Goal: Task Accomplishment & Management: Manage account settings

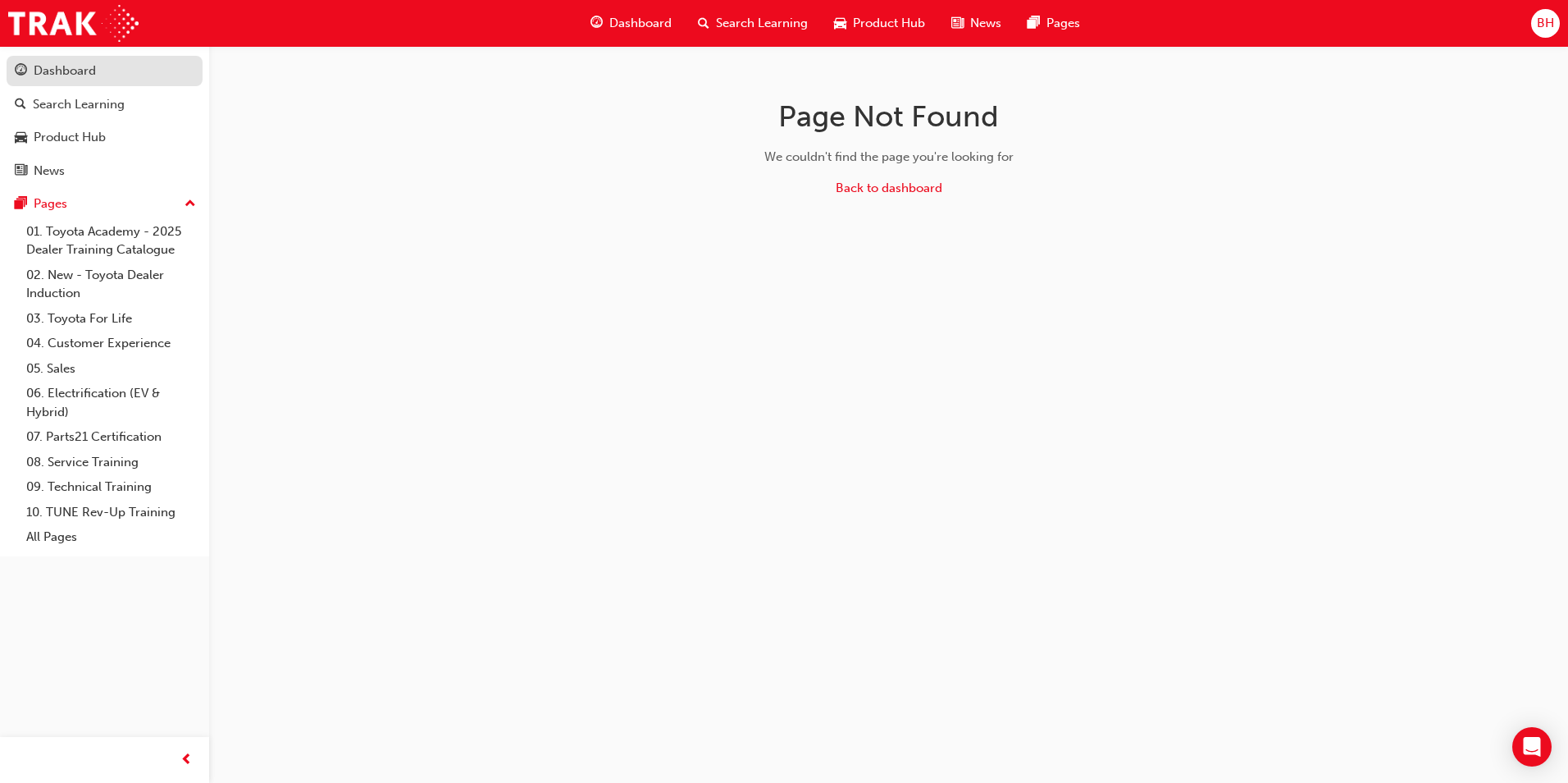
click at [72, 71] on div "Dashboard" at bounding box center [64, 71] width 62 height 19
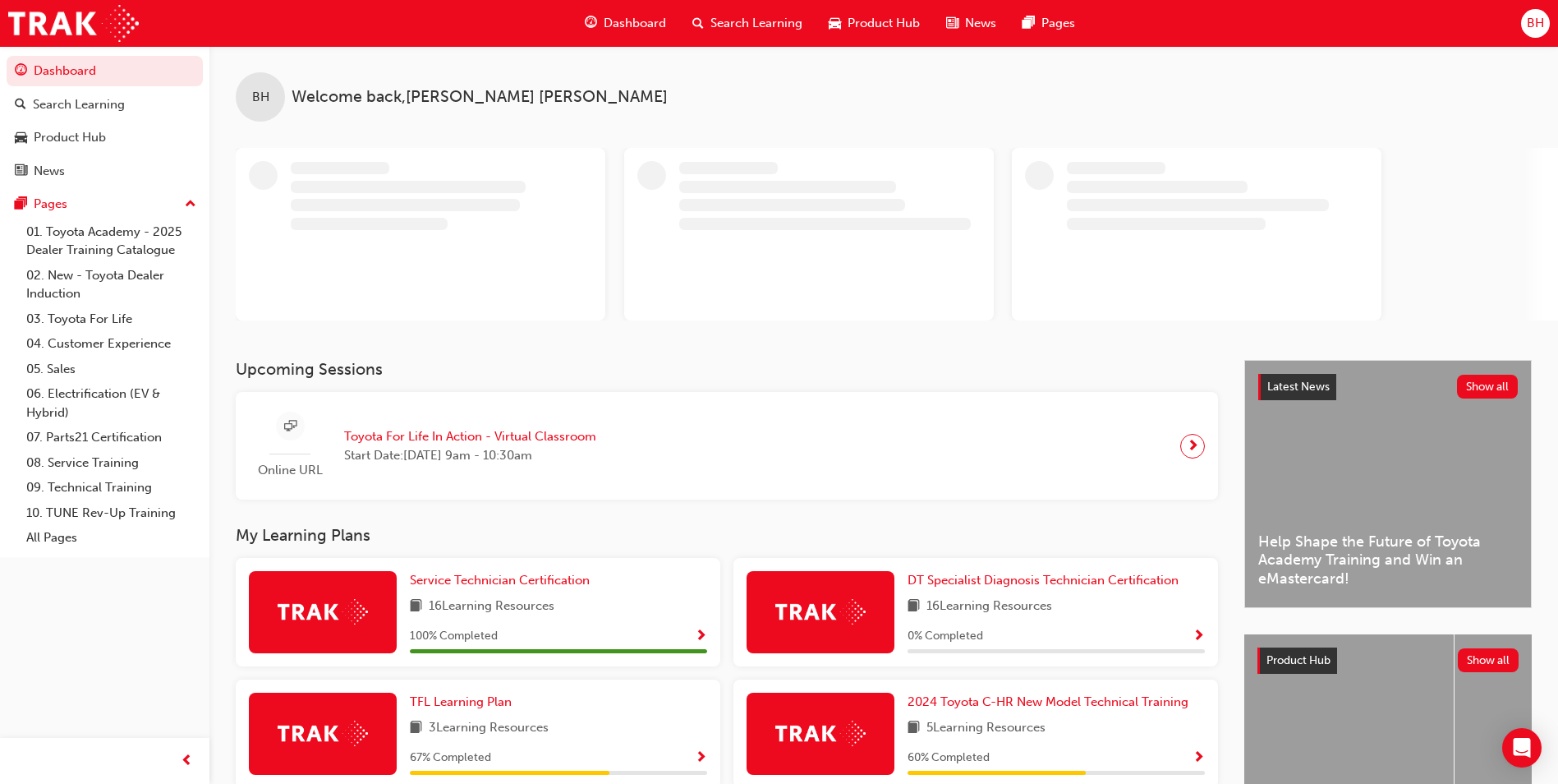
click at [598, 526] on h3 "My Learning Plans" at bounding box center [726, 535] width 982 height 19
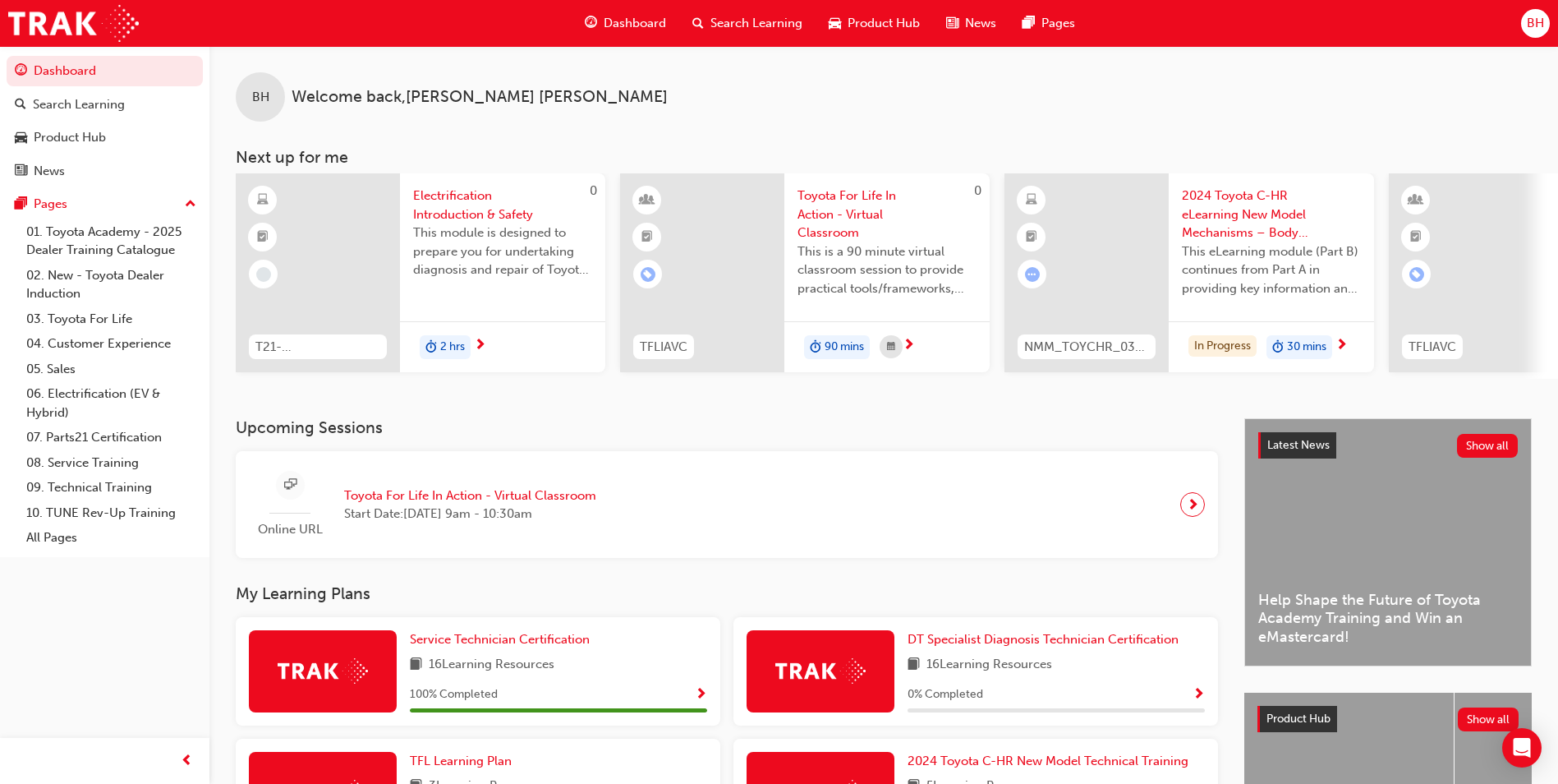
click at [1189, 513] on span "next-icon" at bounding box center [1193, 504] width 12 height 23
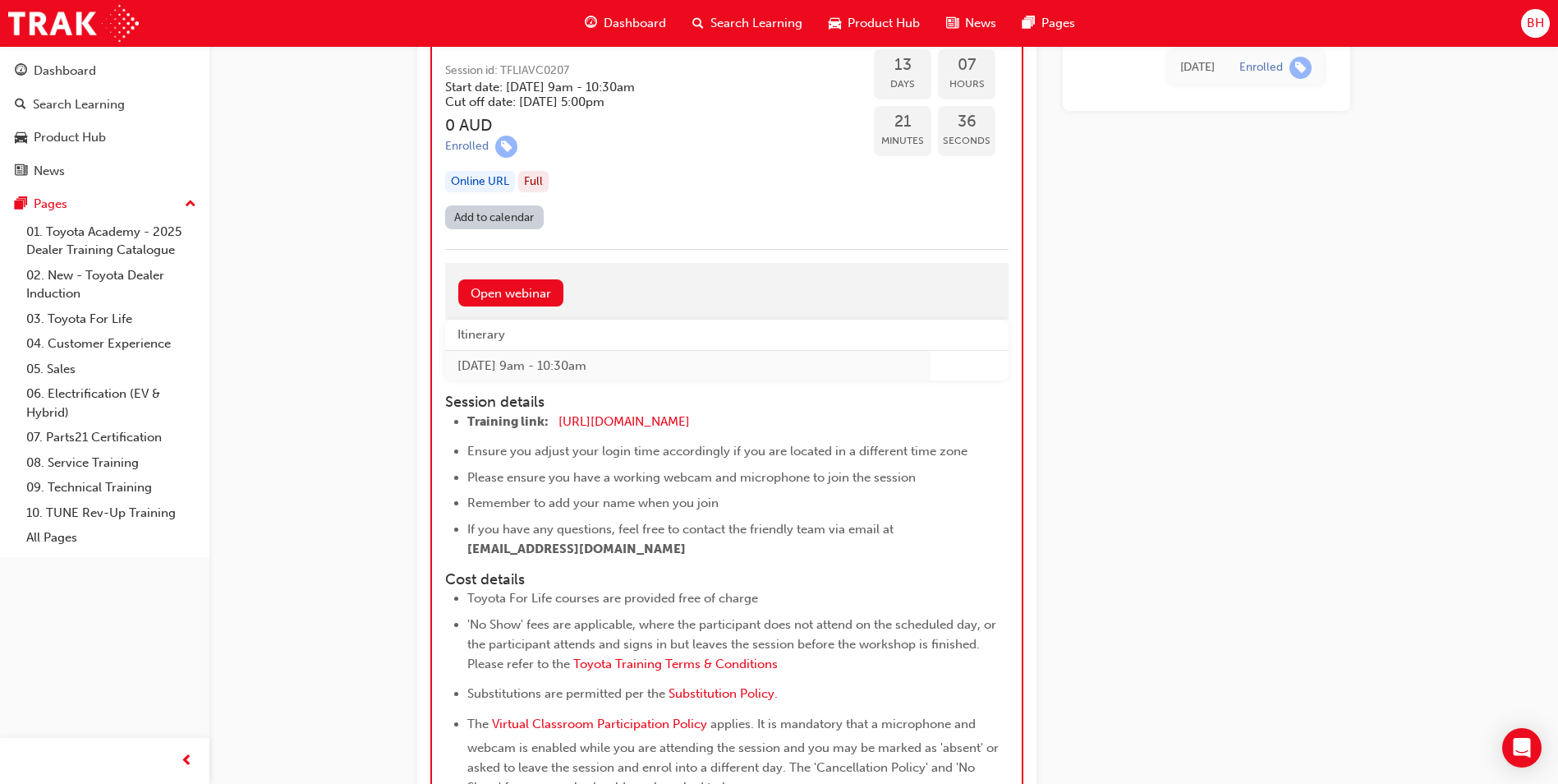
scroll to position [6659, 0]
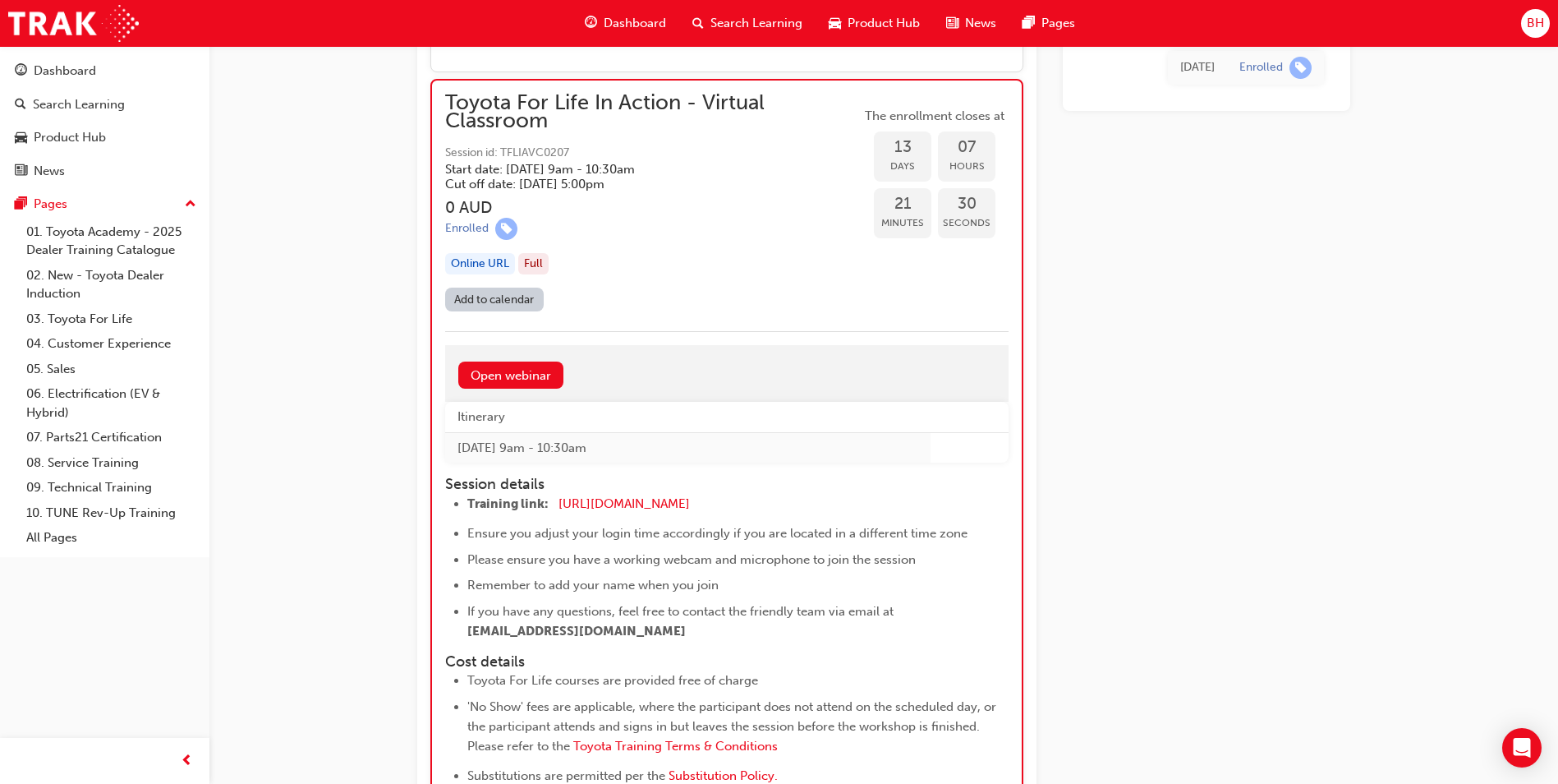
click at [526, 262] on div "Full" at bounding box center [534, 264] width 31 height 22
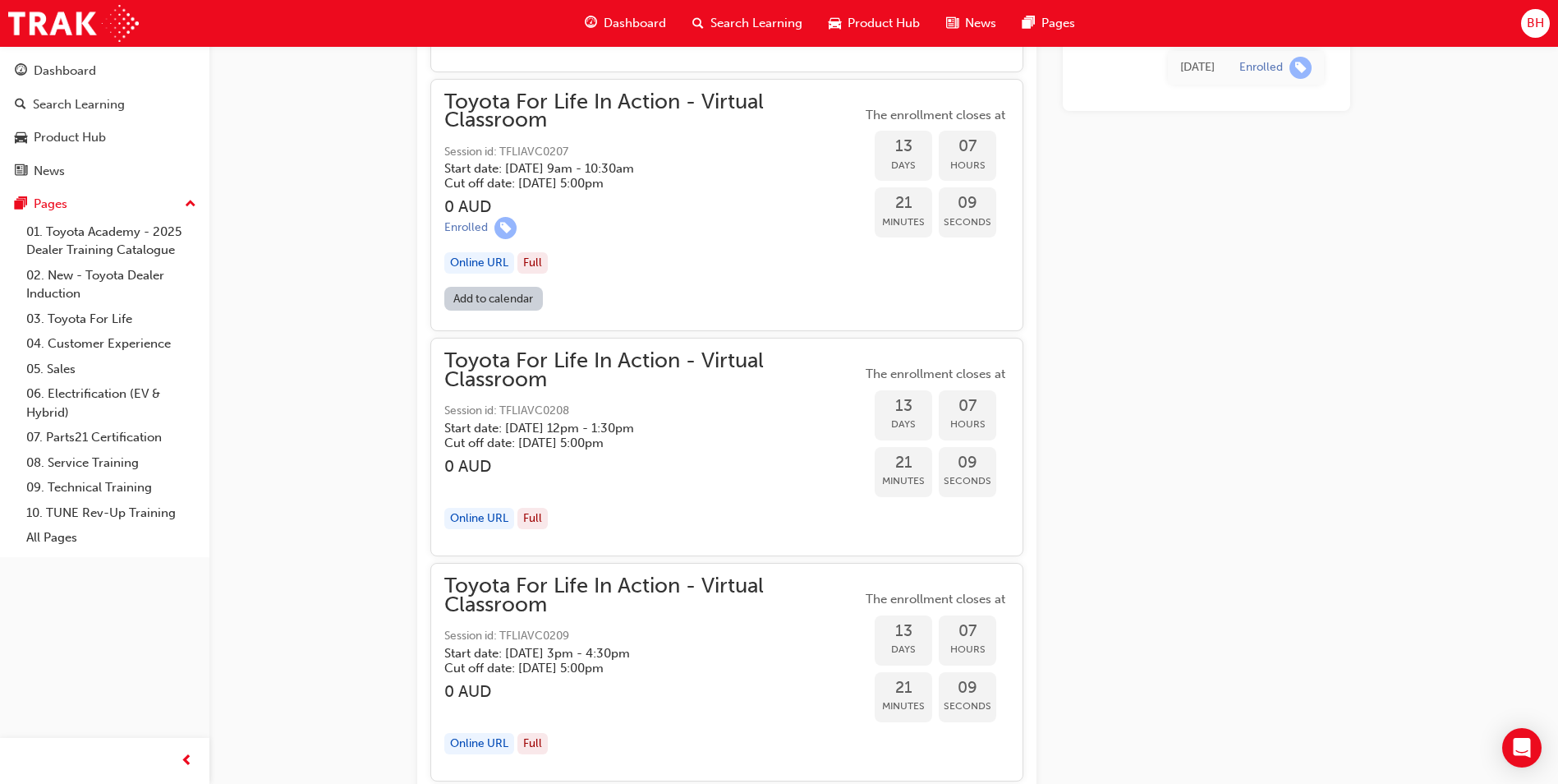
click at [526, 262] on div "Full" at bounding box center [533, 264] width 31 height 22
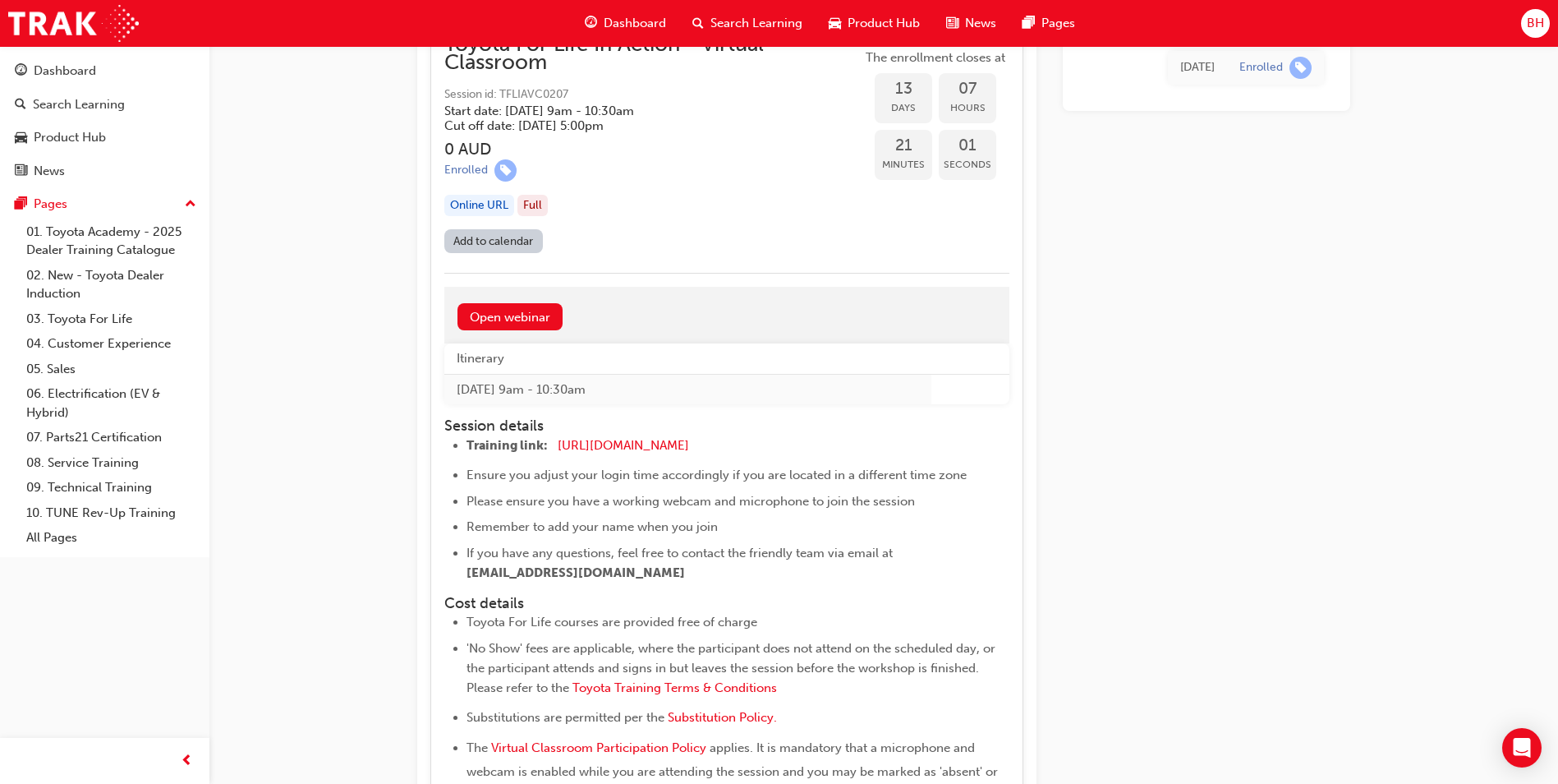
scroll to position [6741, 0]
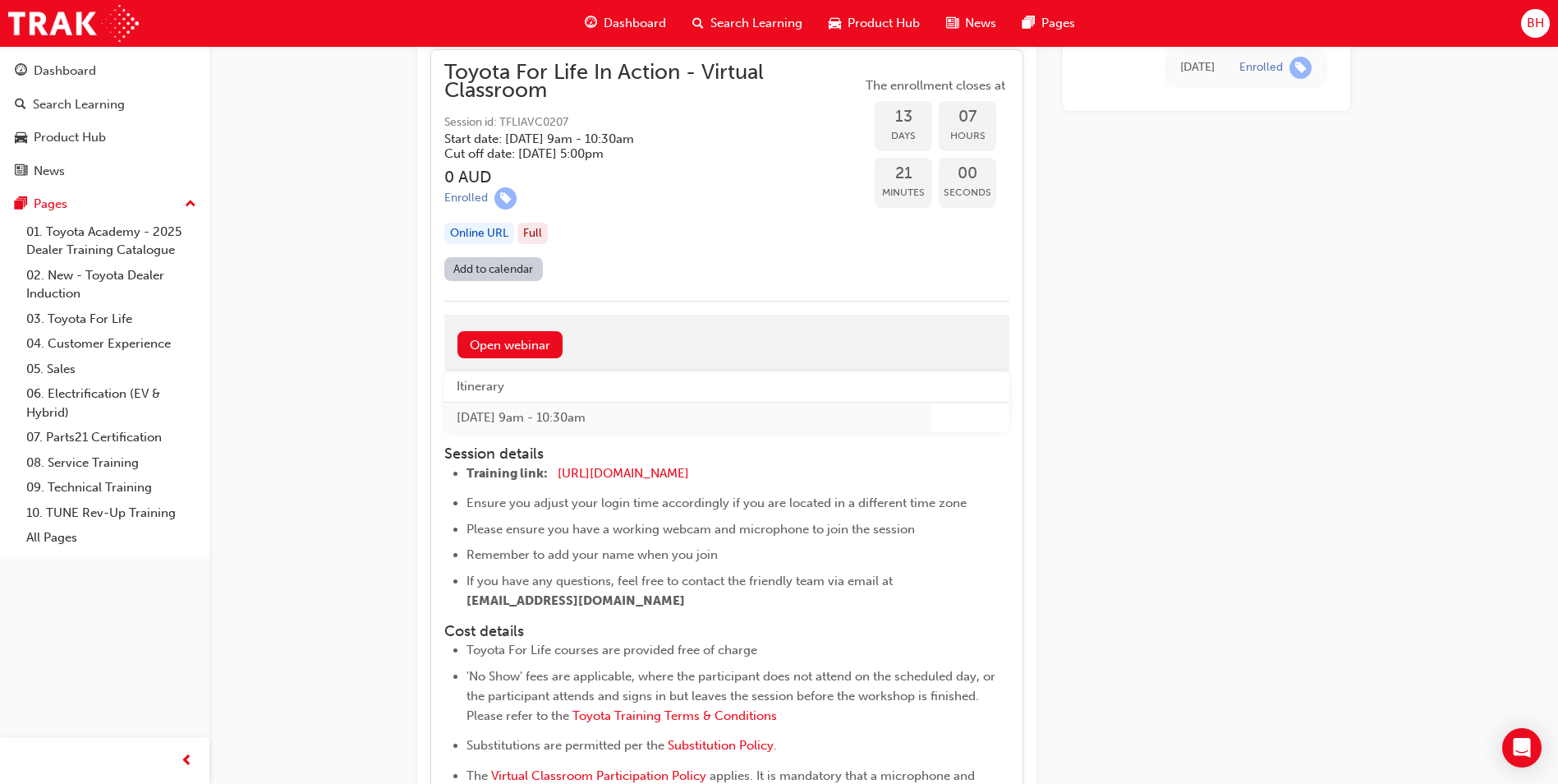
scroll to position [6659, 0]
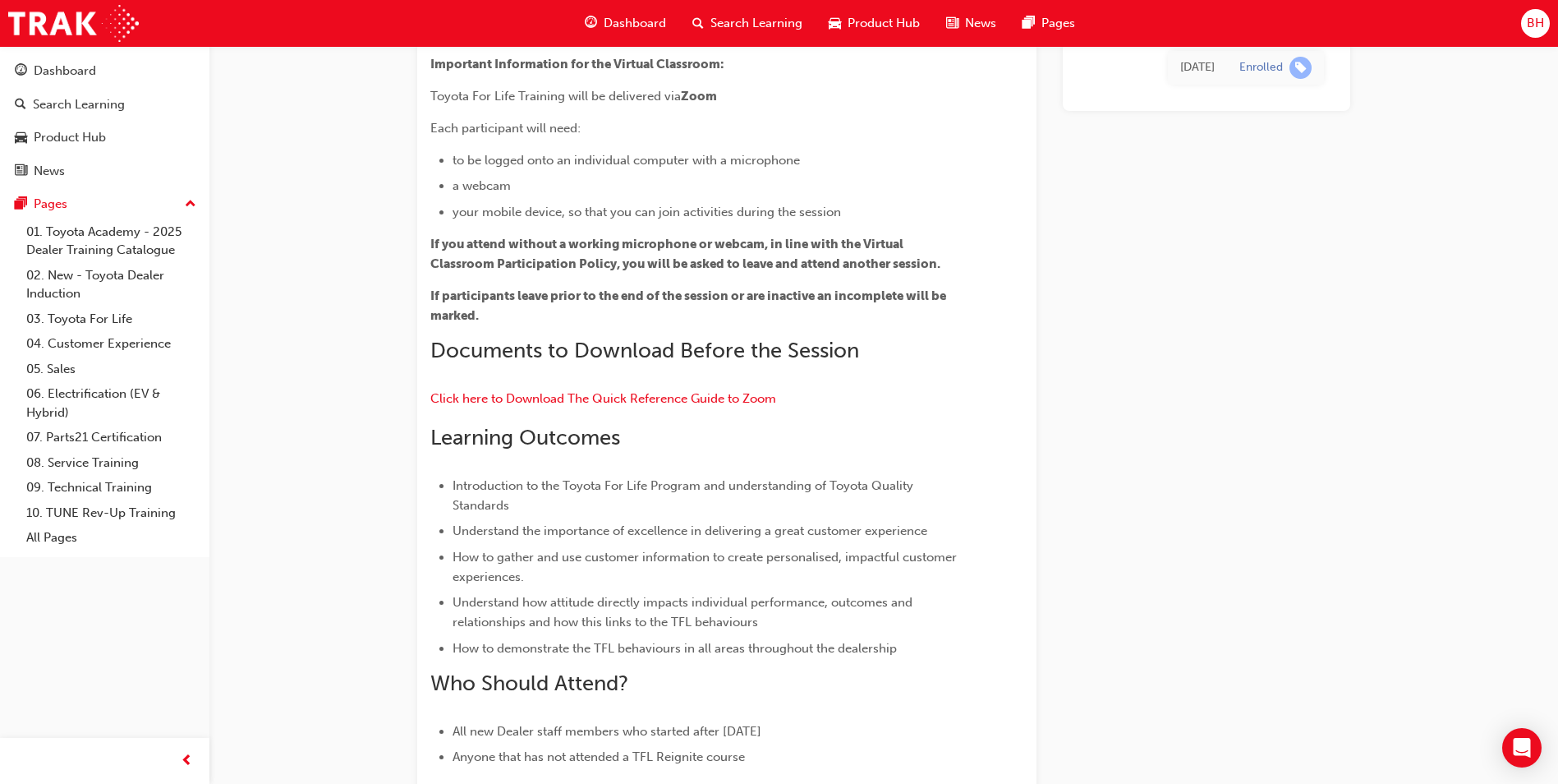
scroll to position [78, 0]
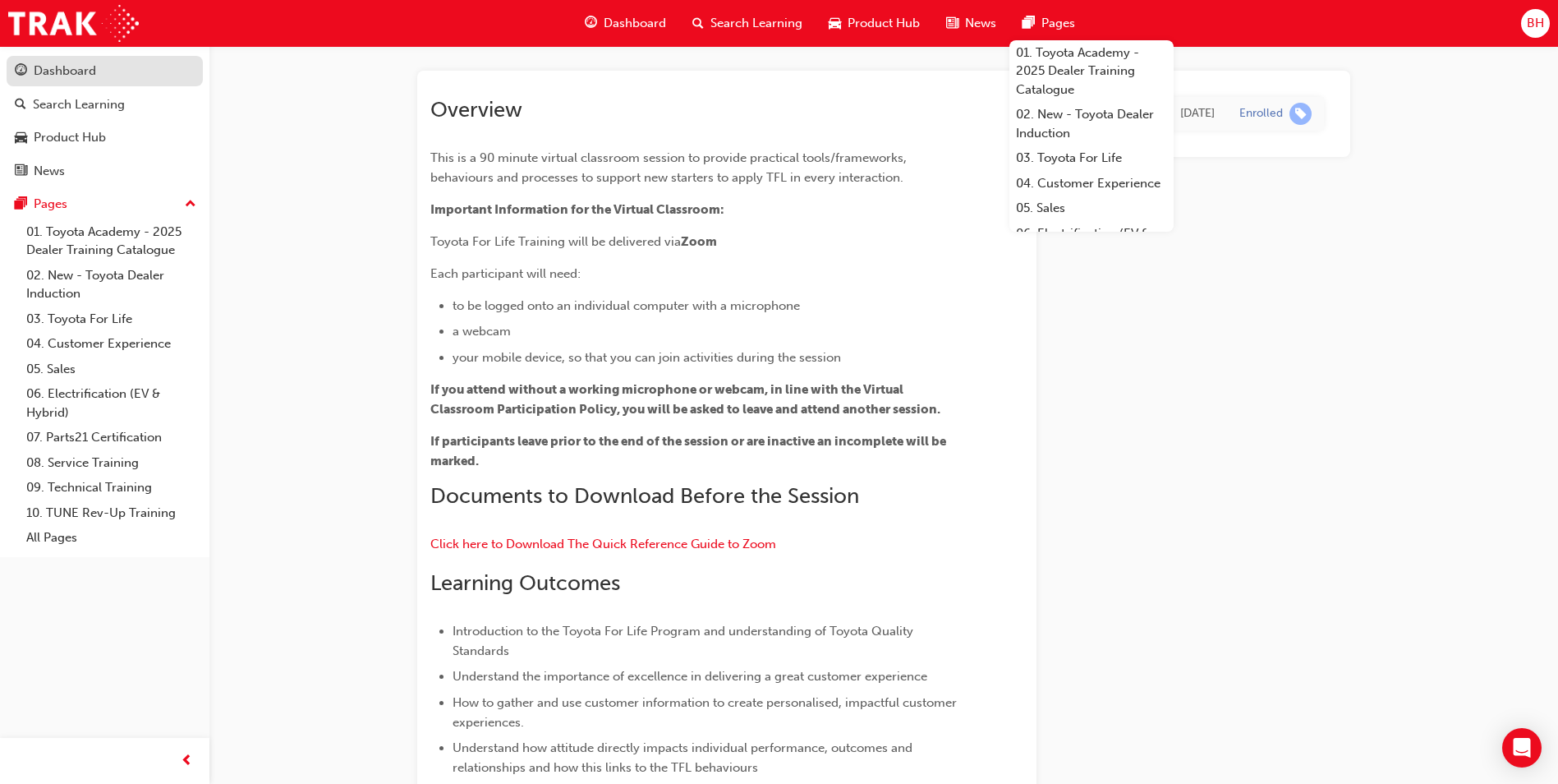
click at [148, 71] on div "Dashboard" at bounding box center [105, 71] width 179 height 21
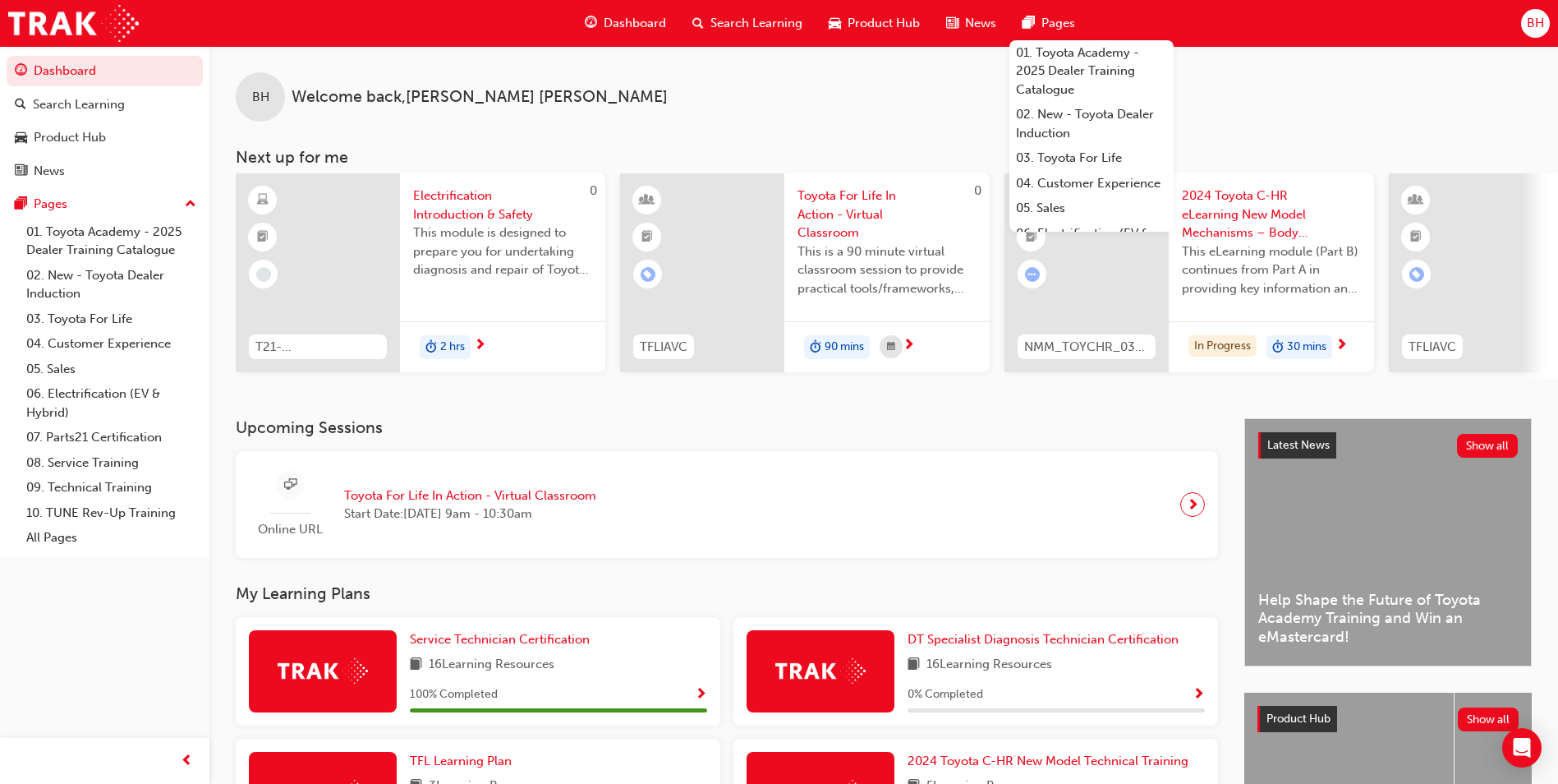
click at [599, 582] on div "Upcoming Sessions Online URL Toyota For Life In Action - Virtual Classroom Star…" at bounding box center [739, 712] width 1008 height 589
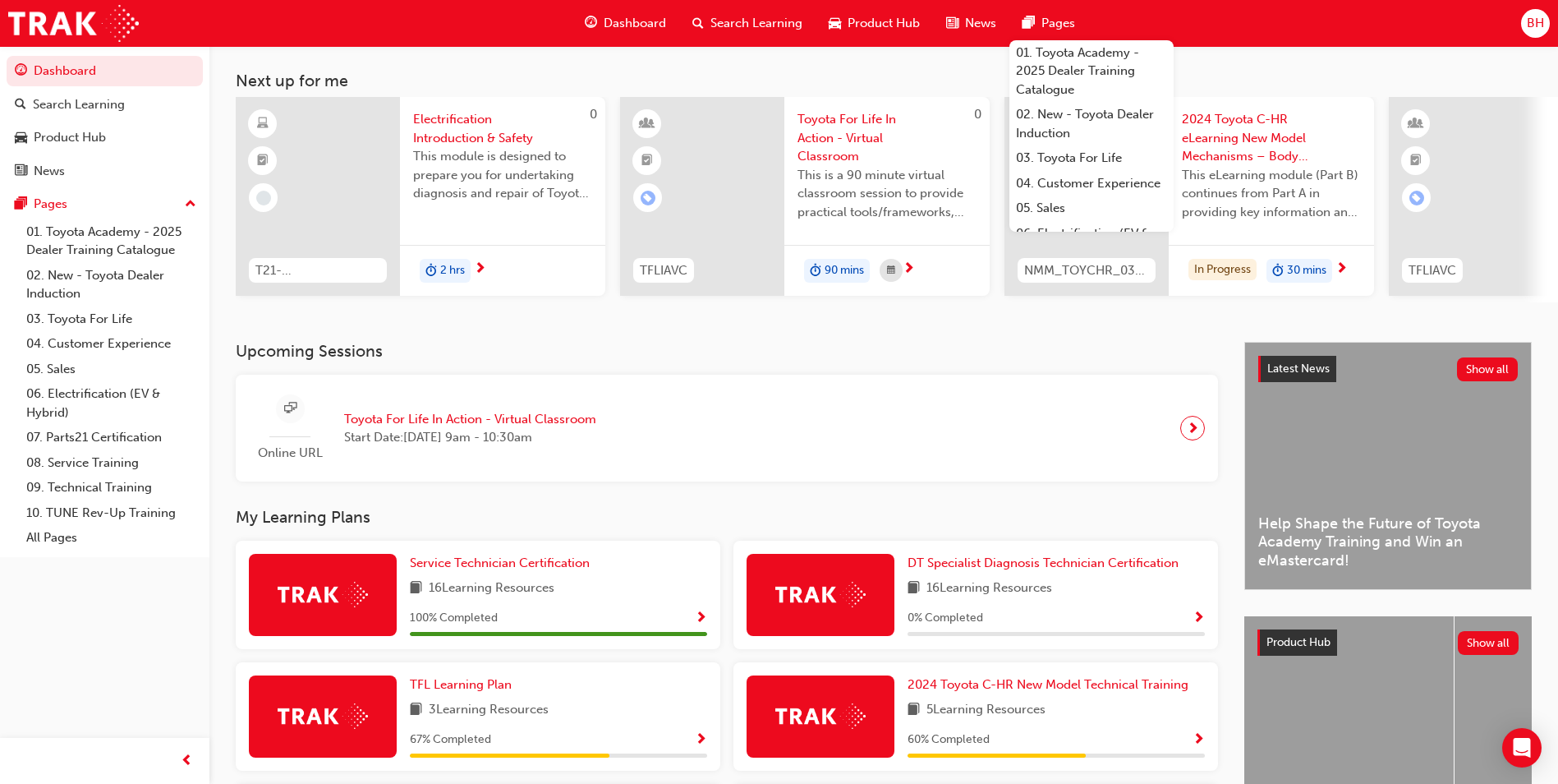
scroll to position [164, 0]
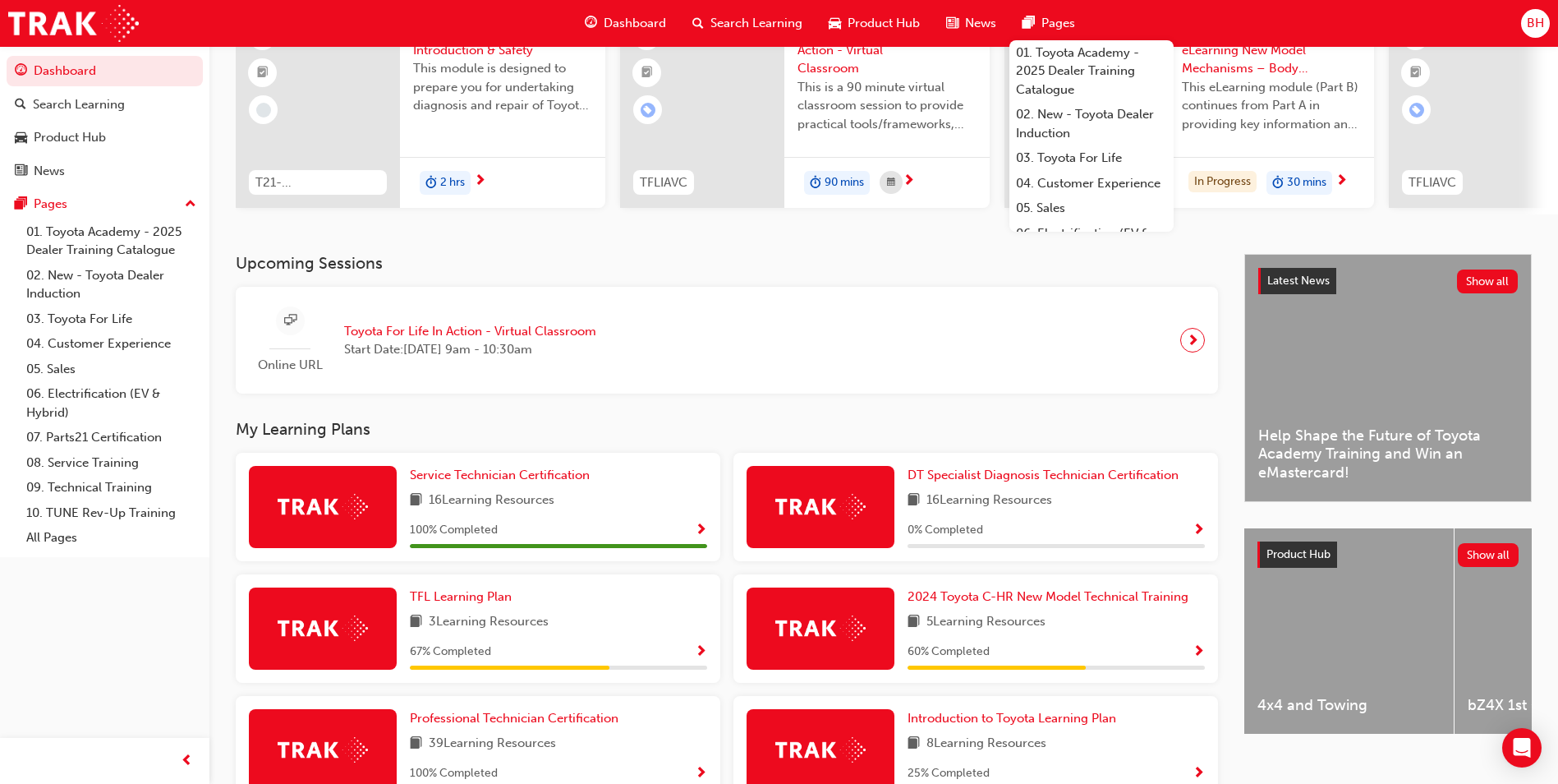
click at [743, 430] on h3 "My Learning Plans" at bounding box center [726, 429] width 982 height 19
click at [999, 438] on h3 "My Learning Plans" at bounding box center [726, 429] width 982 height 19
click at [1004, 438] on h3 "My Learning Plans" at bounding box center [726, 429] width 982 height 19
click at [1532, 24] on span "BH" at bounding box center [1536, 23] width 17 height 19
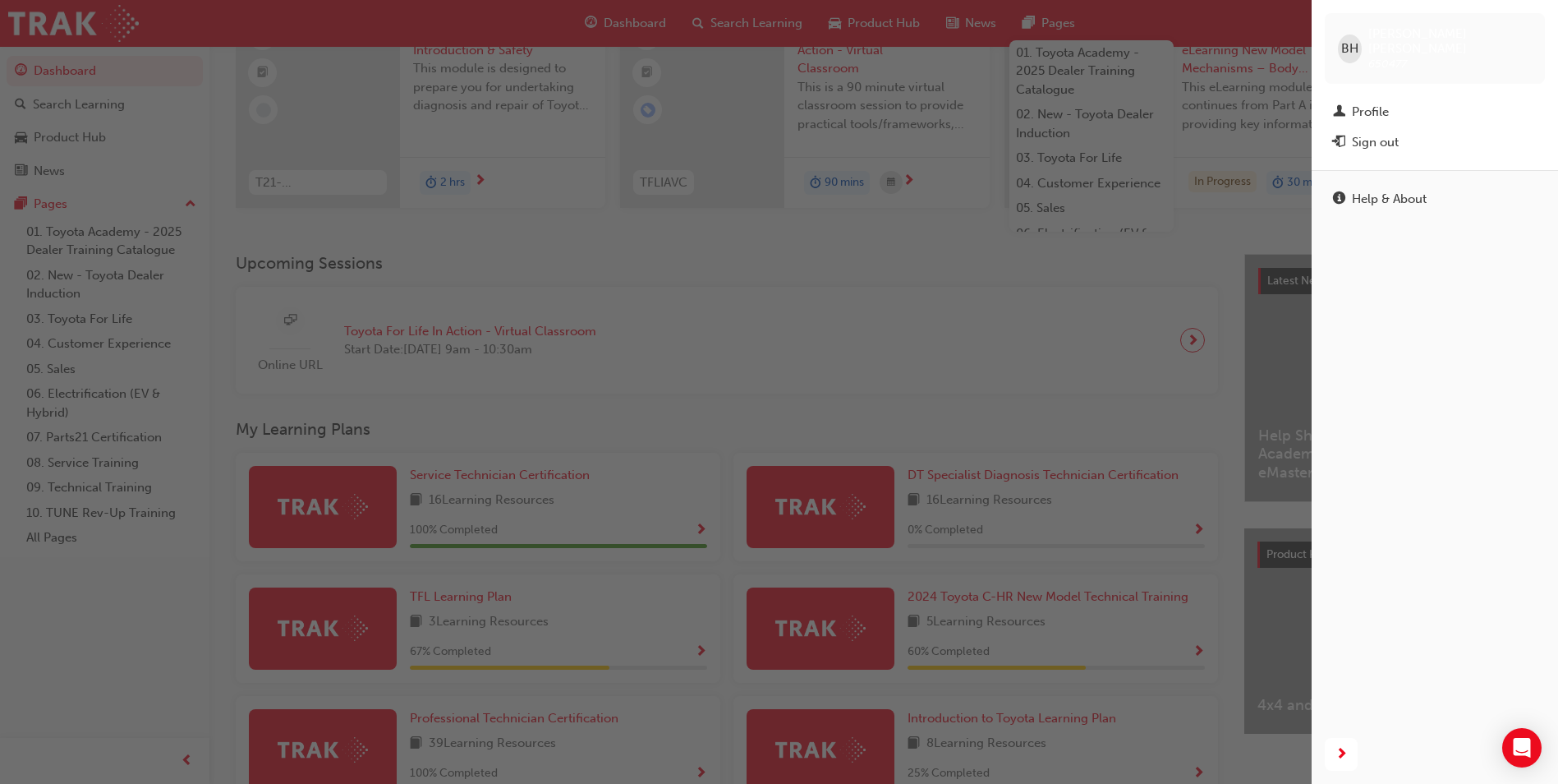
click at [1118, 274] on div "button" at bounding box center [656, 392] width 1312 height 784
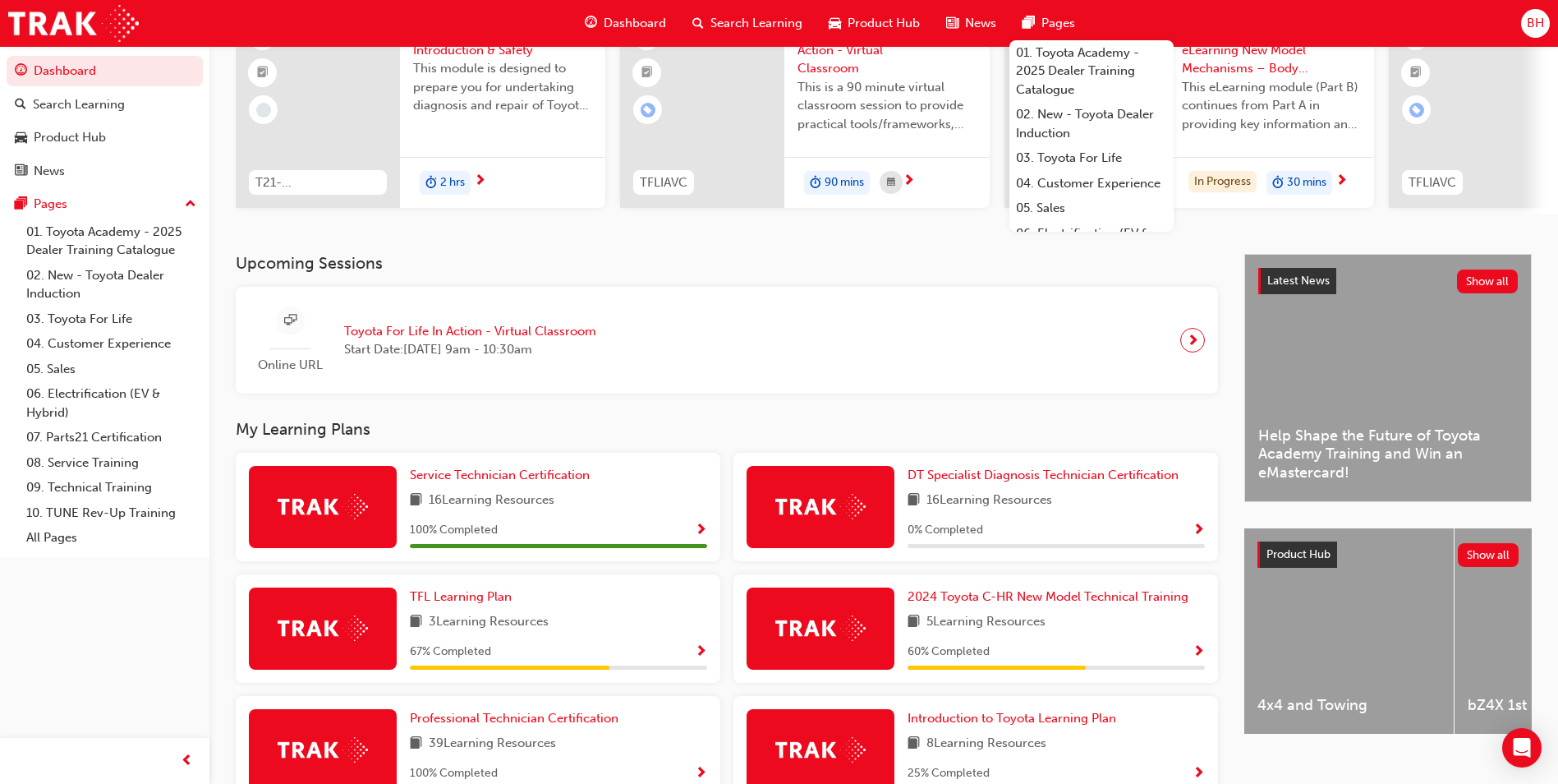
click at [1149, 449] on div "My Learning Plans Service Technician Certification 16 Learning Resources 100 % …" at bounding box center [739, 618] width 1008 height 397
click at [1525, 20] on div "BH" at bounding box center [1536, 23] width 29 height 29
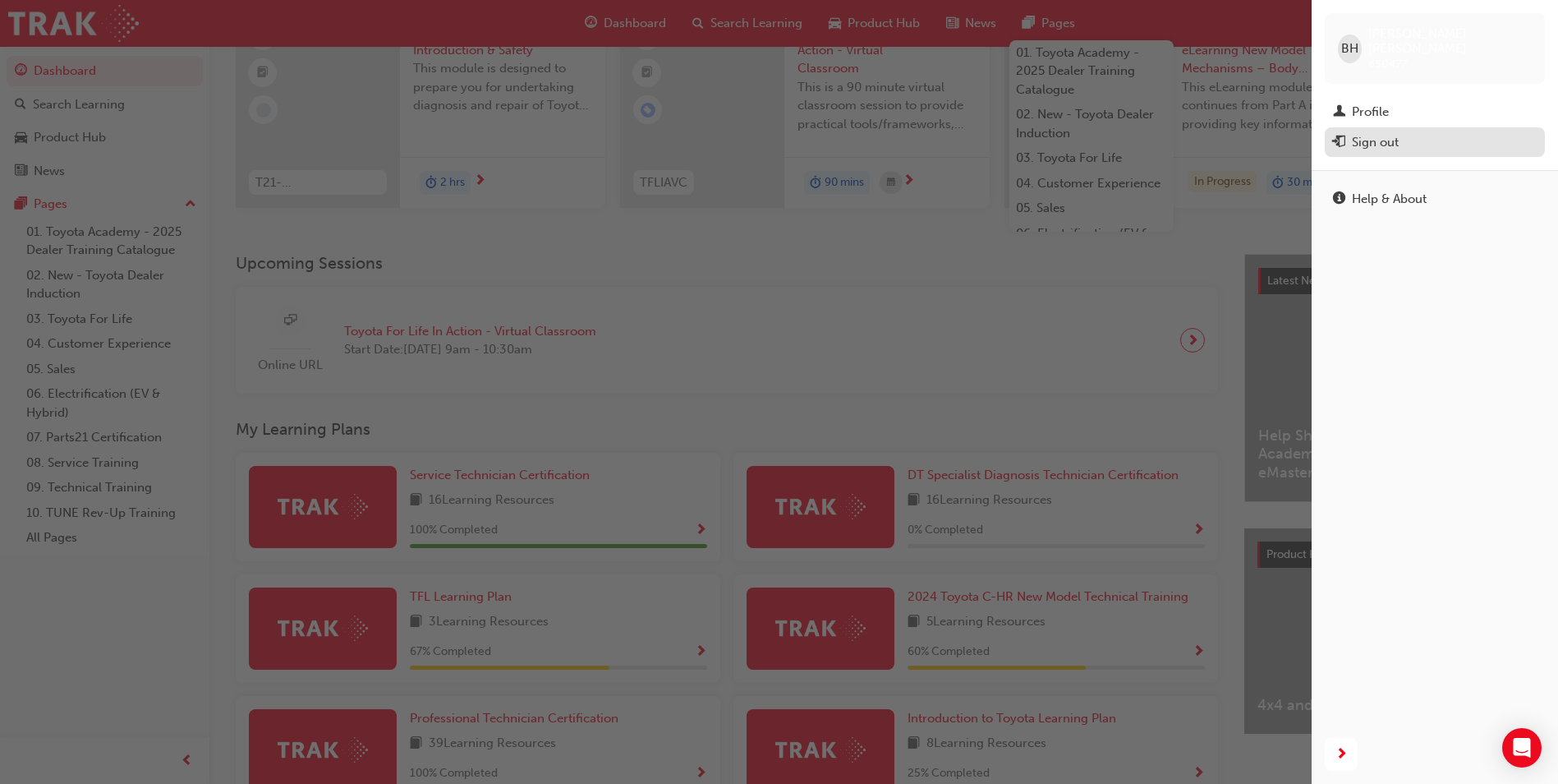
click at [1399, 133] on div "Sign out" at bounding box center [1376, 142] width 47 height 19
